Goal: Navigation & Orientation: Find specific page/section

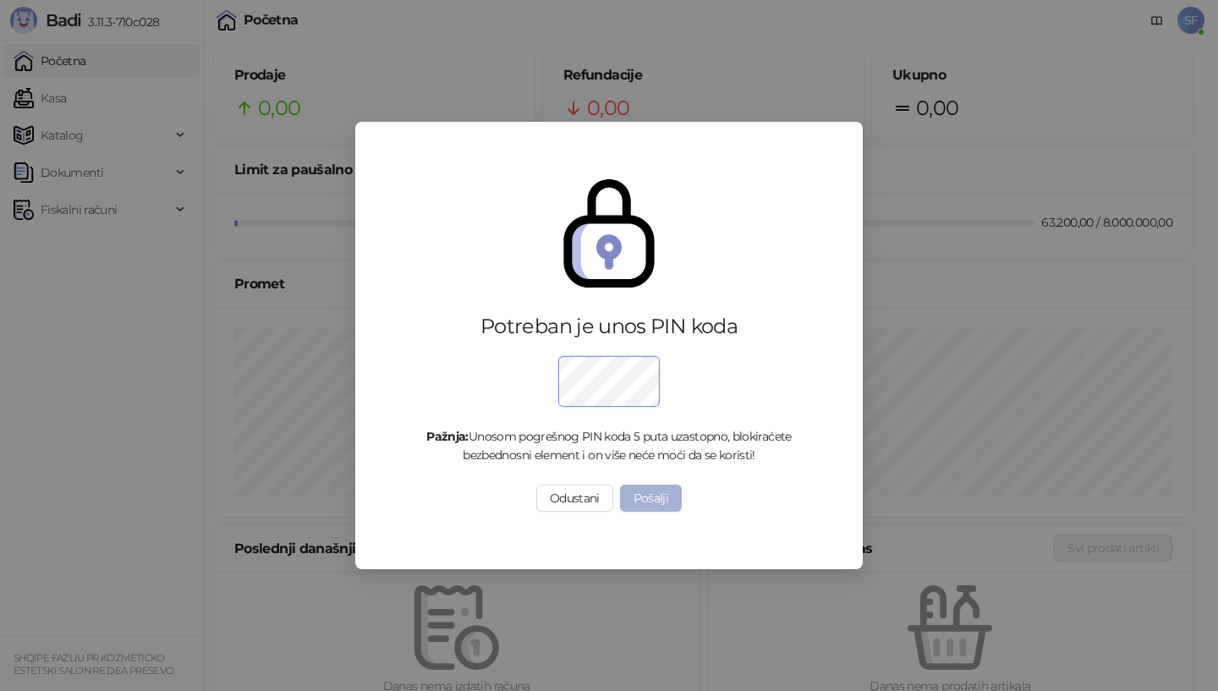
click at [653, 499] on button "Pošalji" at bounding box center [651, 497] width 63 height 27
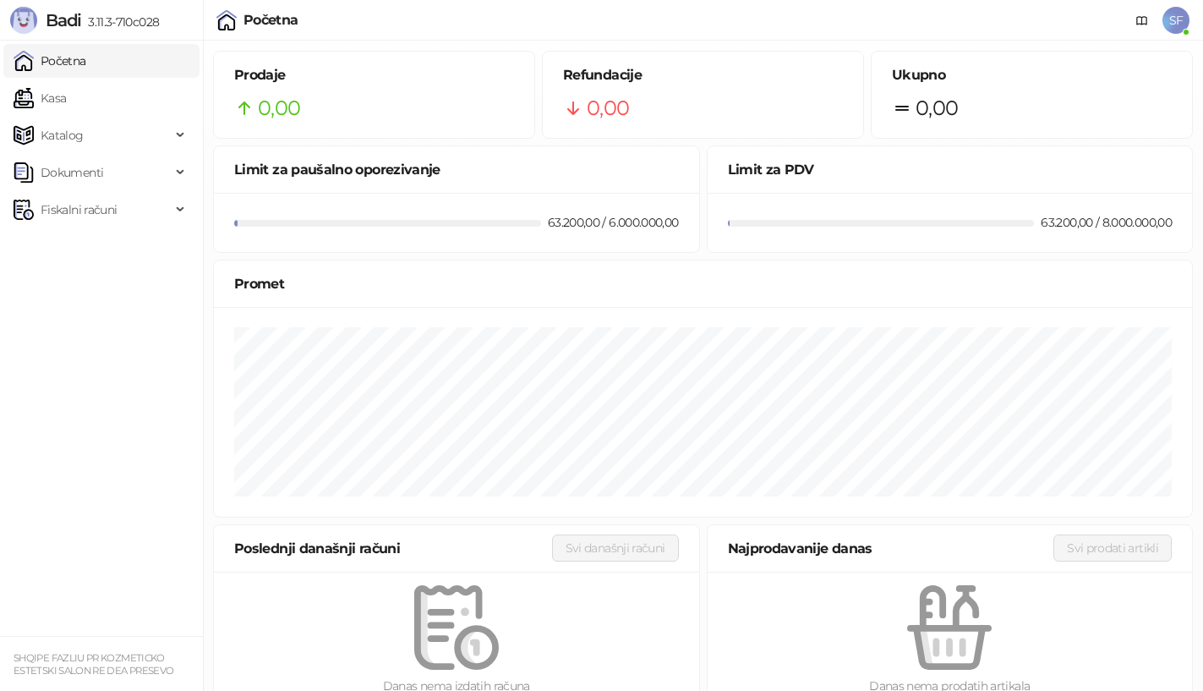
click at [106, 25] on span "3.11.3-710c028" at bounding box center [120, 21] width 78 height 15
click at [104, 22] on span "3.11.3-710c028" at bounding box center [120, 21] width 78 height 15
click at [86, 57] on link "Početna" at bounding box center [50, 61] width 73 height 34
click at [66, 99] on link "Kasa" at bounding box center [40, 98] width 52 height 34
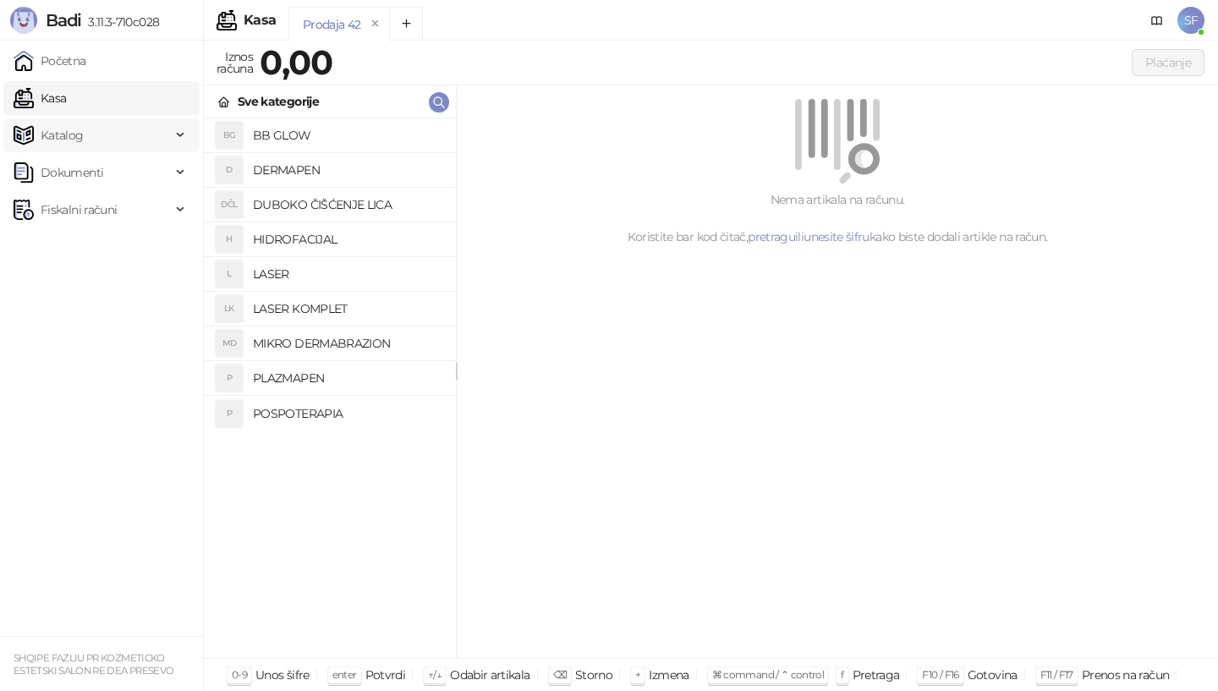
click at [84, 129] on span "Katalog" at bounding box center [92, 135] width 157 height 34
click at [86, 61] on link "Početna" at bounding box center [50, 61] width 73 height 34
